Goal: Book appointment/travel/reservation

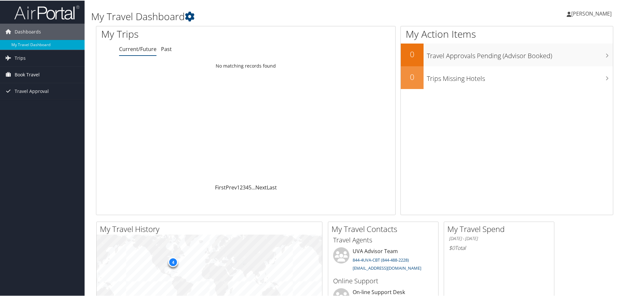
click at [41, 70] on link "Book Travel" at bounding box center [42, 74] width 85 height 16
click at [37, 107] on link "Book/Manage Online Trips" at bounding box center [42, 107] width 85 height 10
click at [35, 107] on link "Book/Manage Online Trips" at bounding box center [42, 107] width 85 height 10
